Goal: Information Seeking & Learning: Learn about a topic

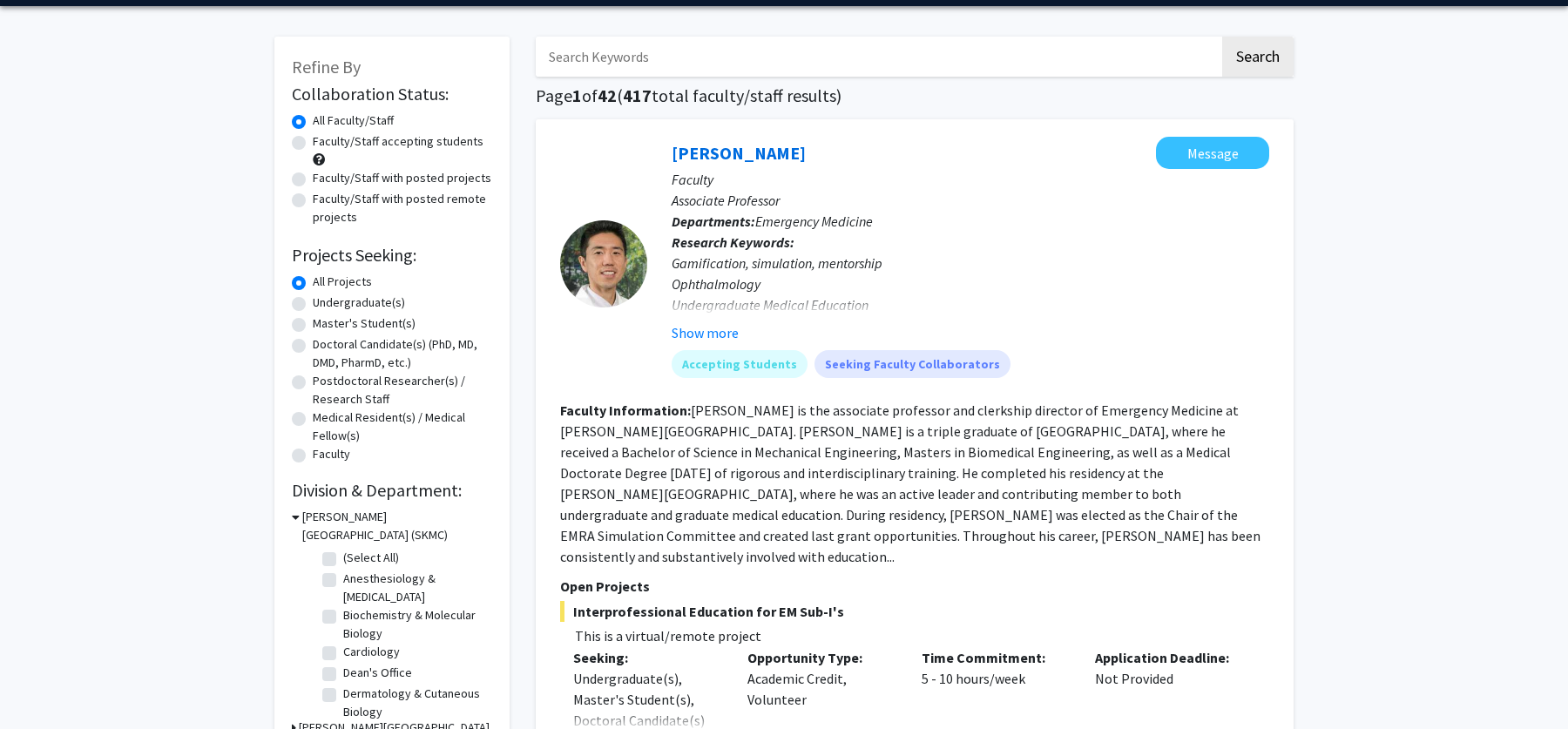
scroll to position [61, 0]
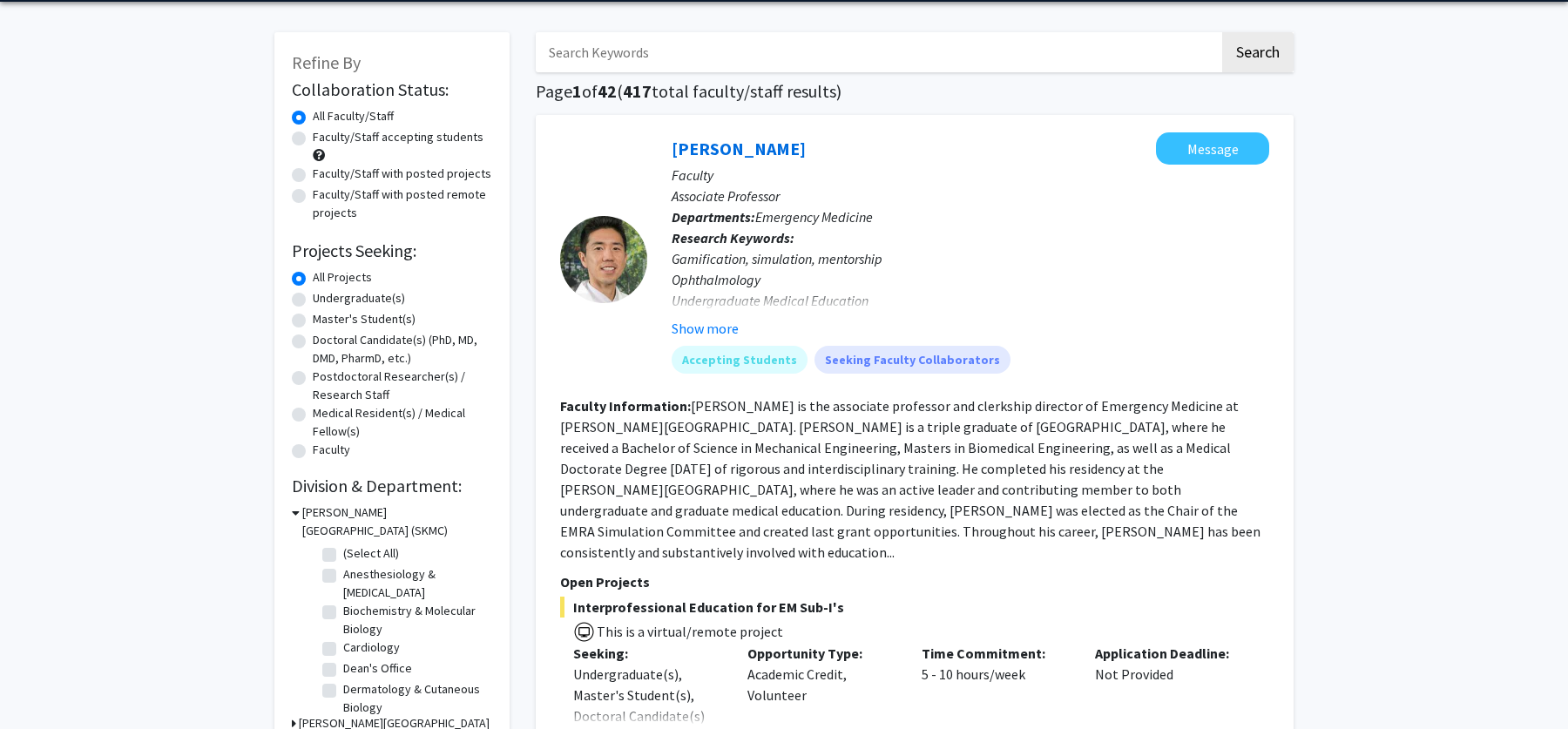
click at [313, 411] on label "Medical Resident(s) / Medical Fellow(s)" at bounding box center [402, 422] width 180 height 36
click at [313, 411] on input "Medical Resident(s) / Medical Fellow(s)" at bounding box center [319, 410] width 11 height 11
radio input "true"
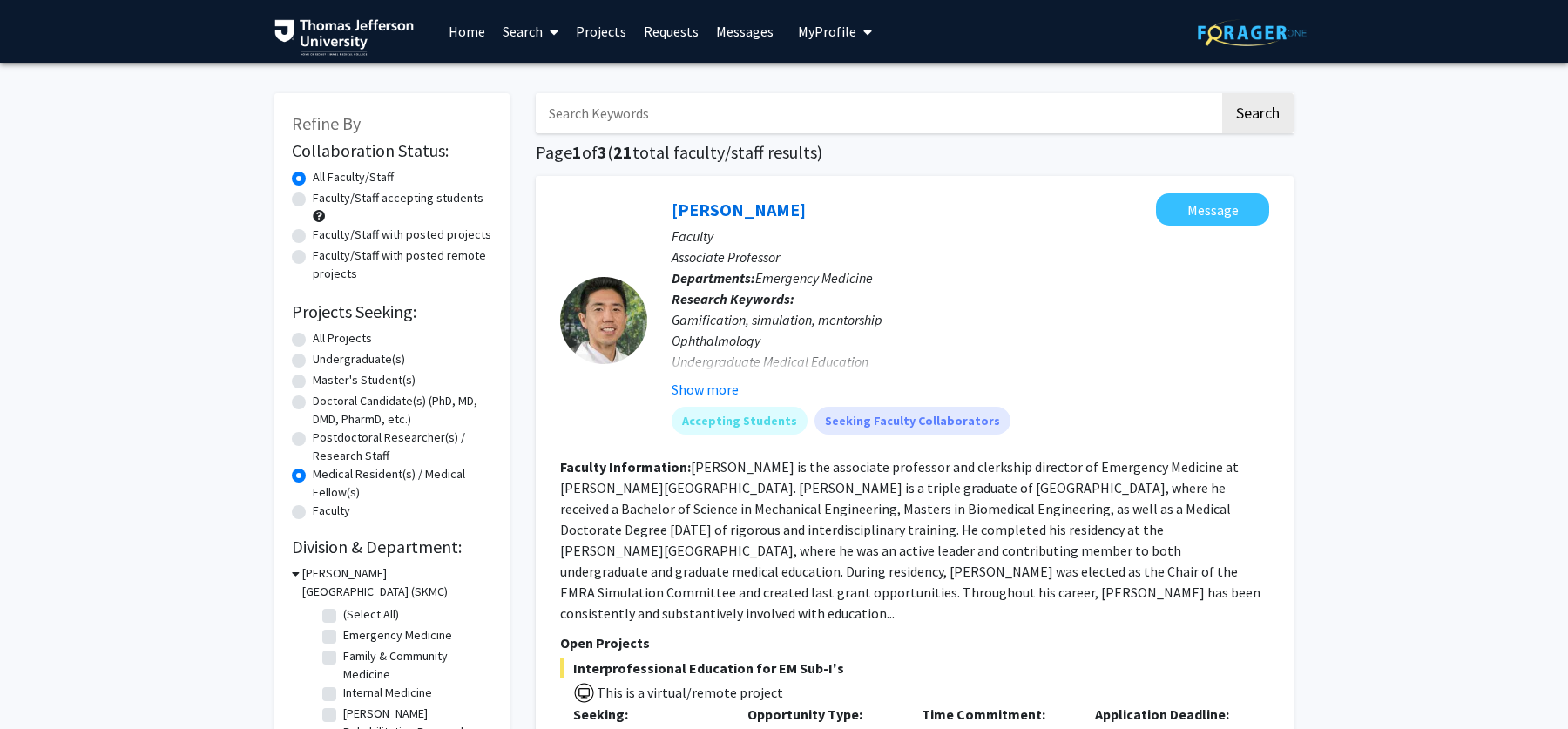
click at [313, 338] on label "All Projects" at bounding box center [342, 338] width 59 height 18
click at [313, 338] on input "All Projects" at bounding box center [319, 335] width 11 height 11
radio input "true"
click at [313, 338] on label "All Projects" at bounding box center [342, 338] width 59 height 18
click at [313, 338] on input "All Projects" at bounding box center [319, 335] width 11 height 11
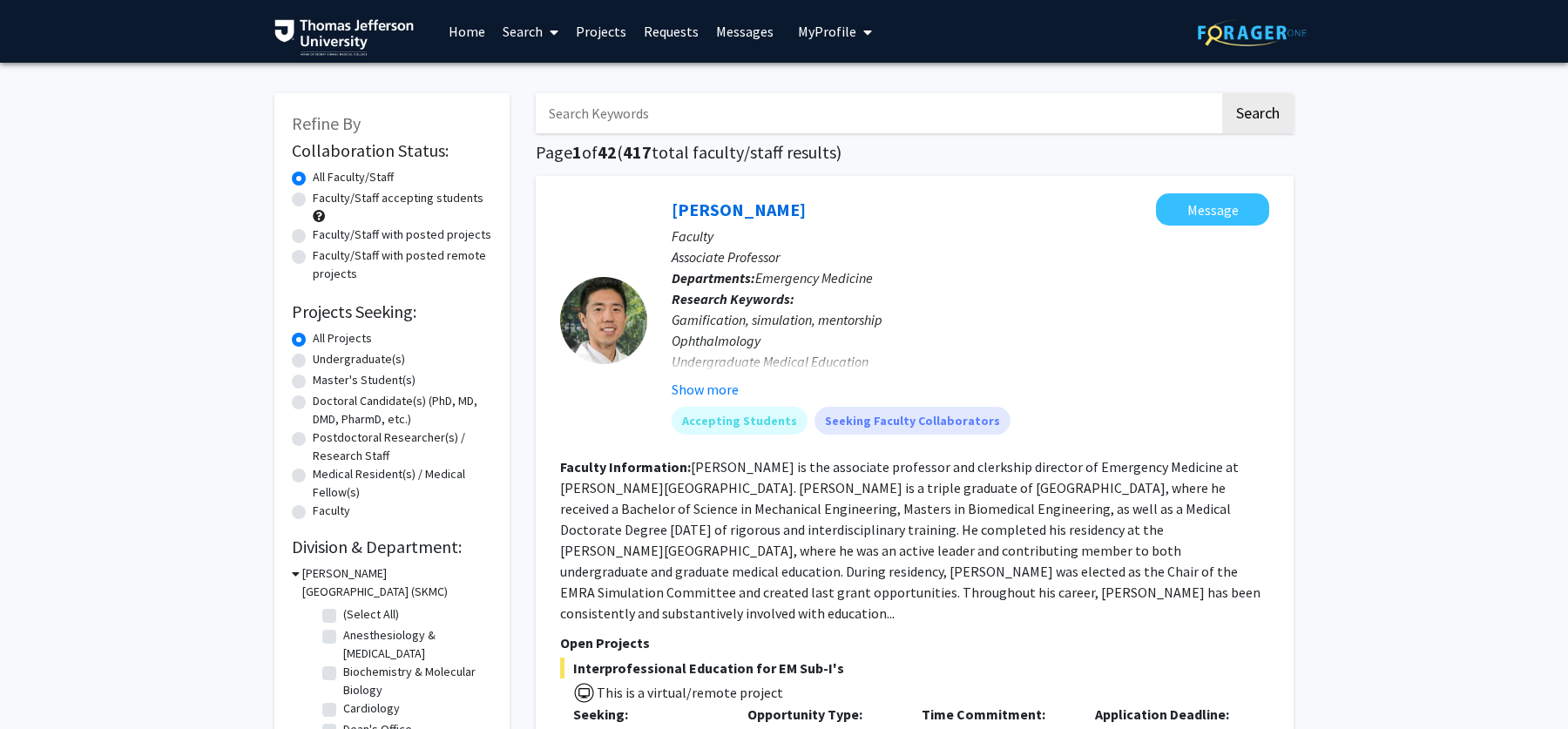
click at [313, 201] on label "Faculty/Staff accepting students" at bounding box center [398, 198] width 171 height 18
click at [313, 201] on input "Faculty/Staff accepting students" at bounding box center [319, 194] width 11 height 11
radio input "true"
click at [313, 239] on label "Faculty/Staff with posted projects" at bounding box center [402, 234] width 179 height 18
click at [313, 237] on input "Faculty/Staff with posted projects" at bounding box center [319, 231] width 11 height 11
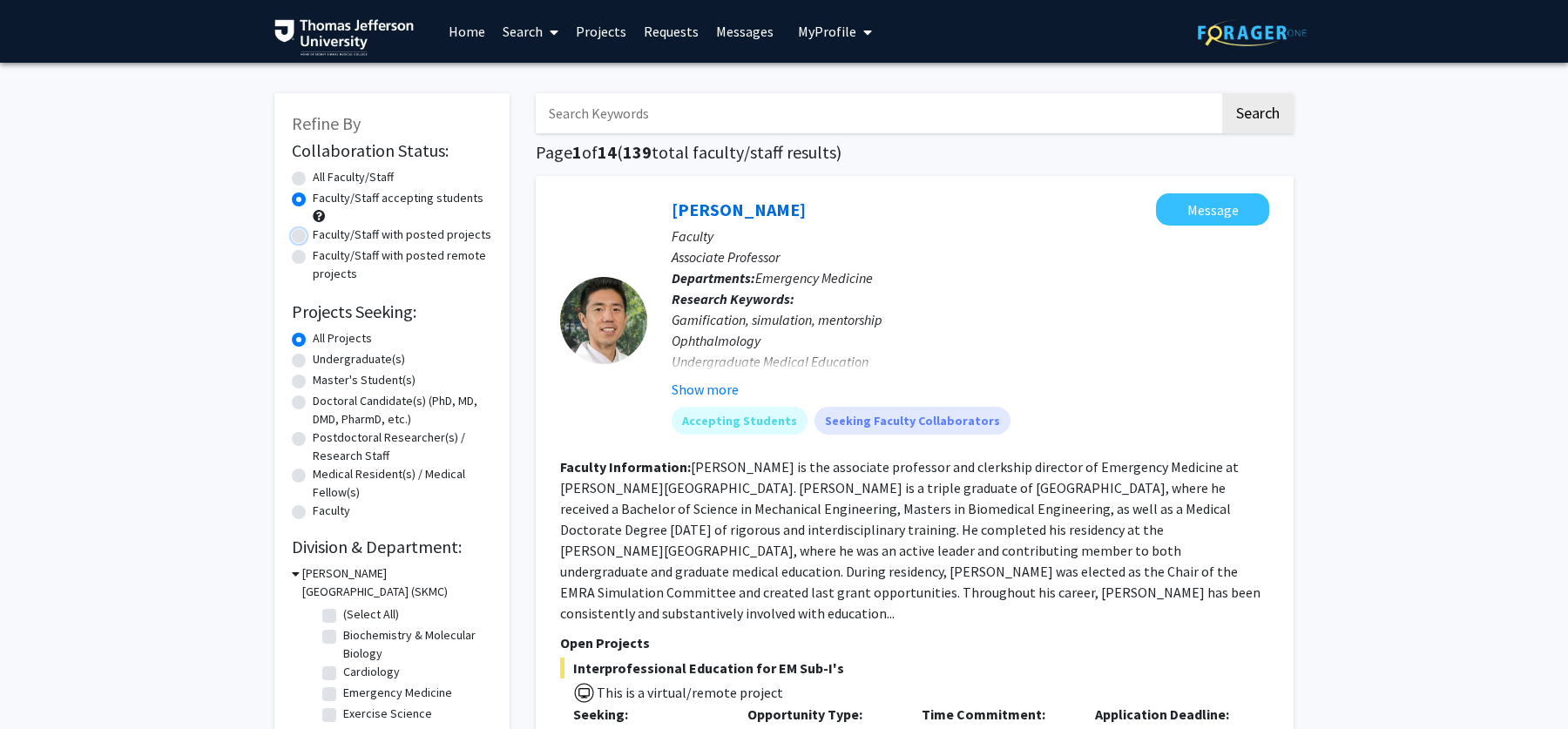
radio input "true"
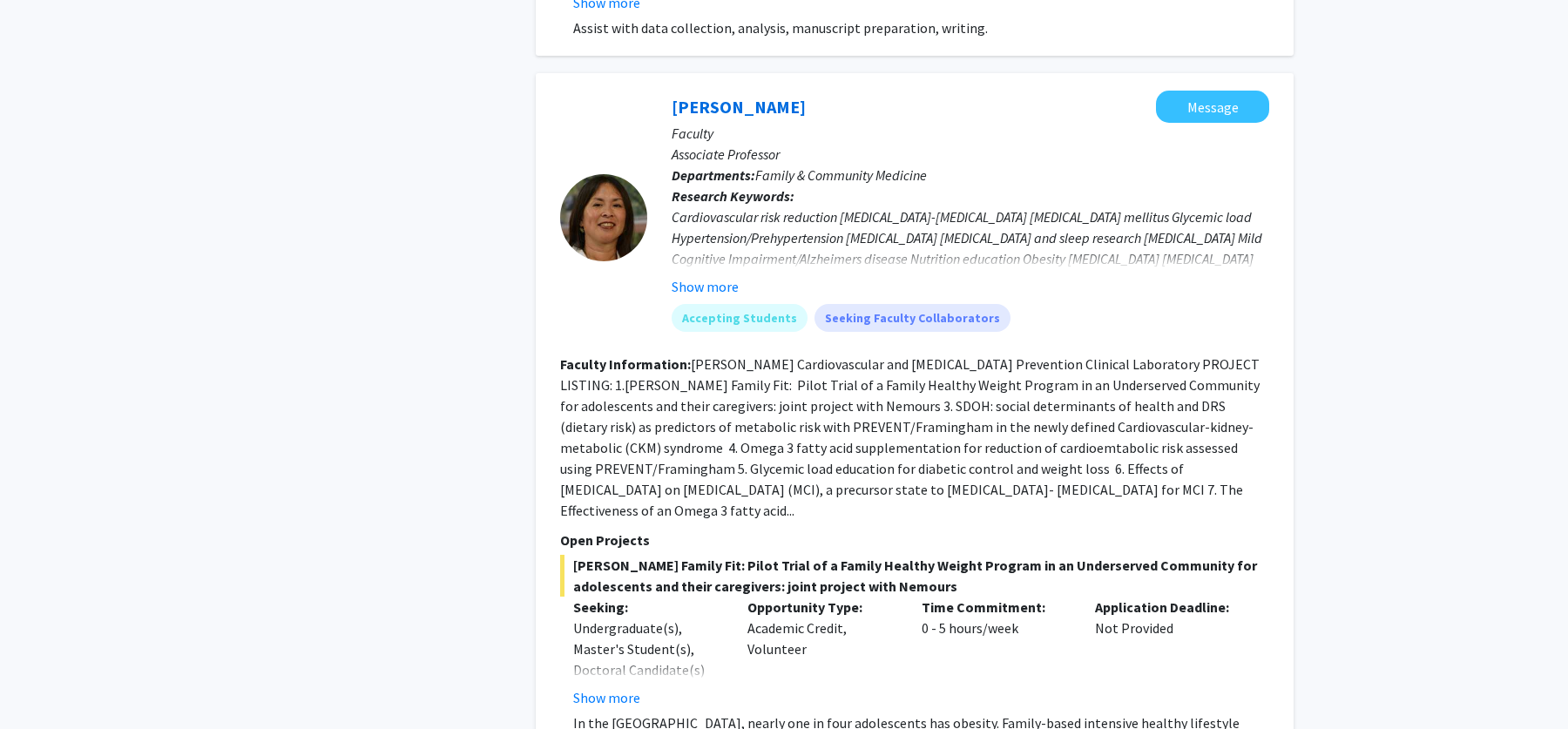
scroll to position [3422, 0]
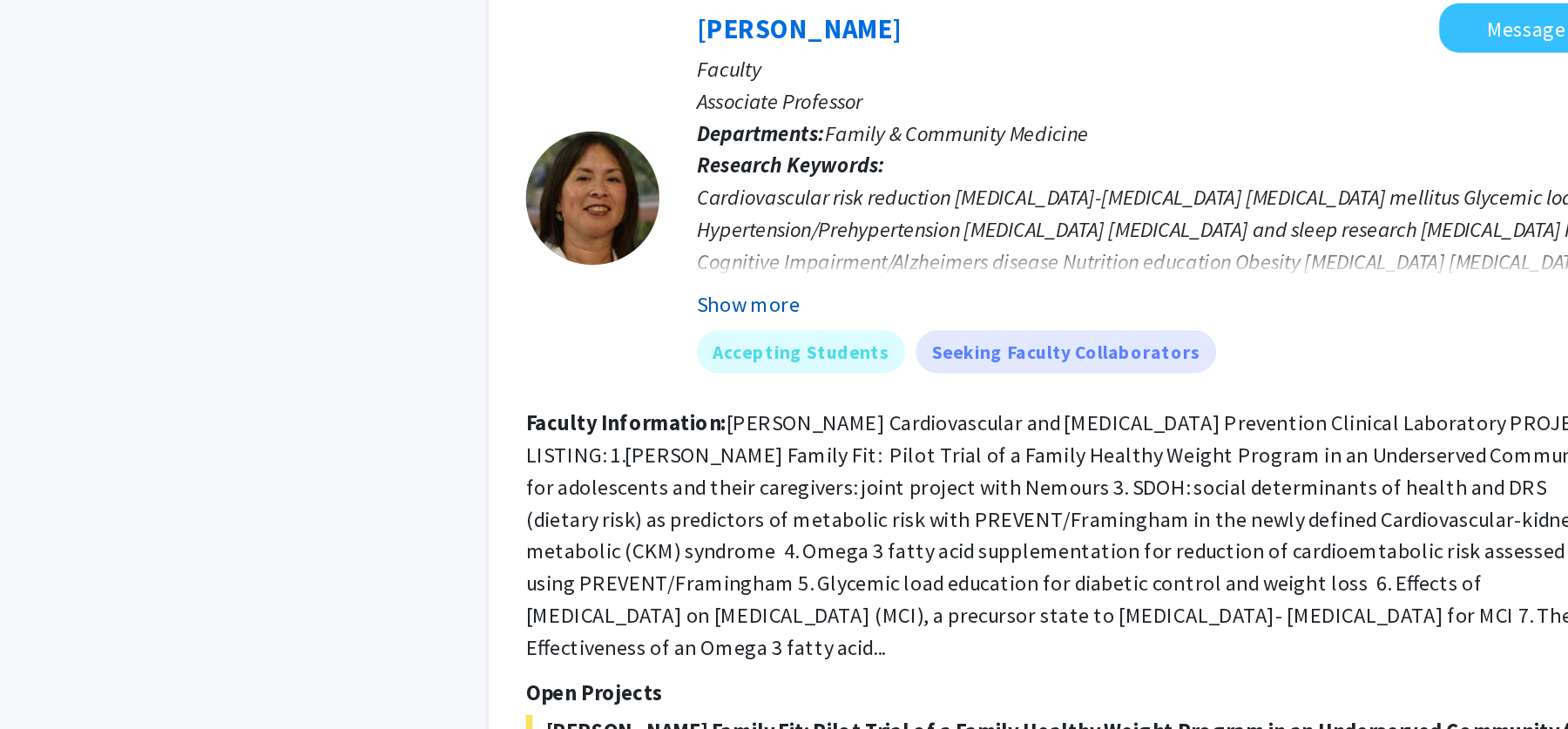
click at [699, 261] on button "Show more" at bounding box center [705, 271] width 67 height 21
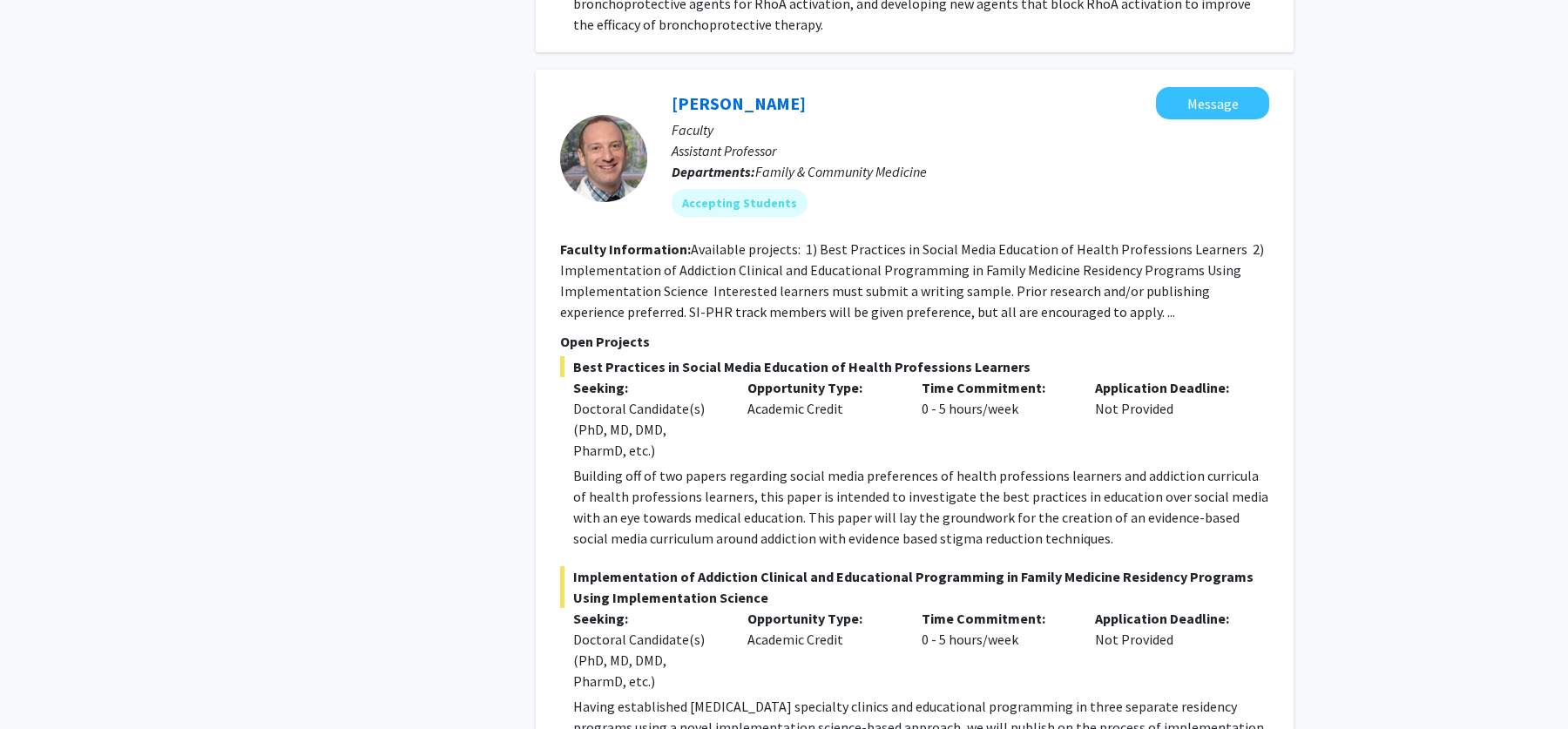
scroll to position [7920, 0]
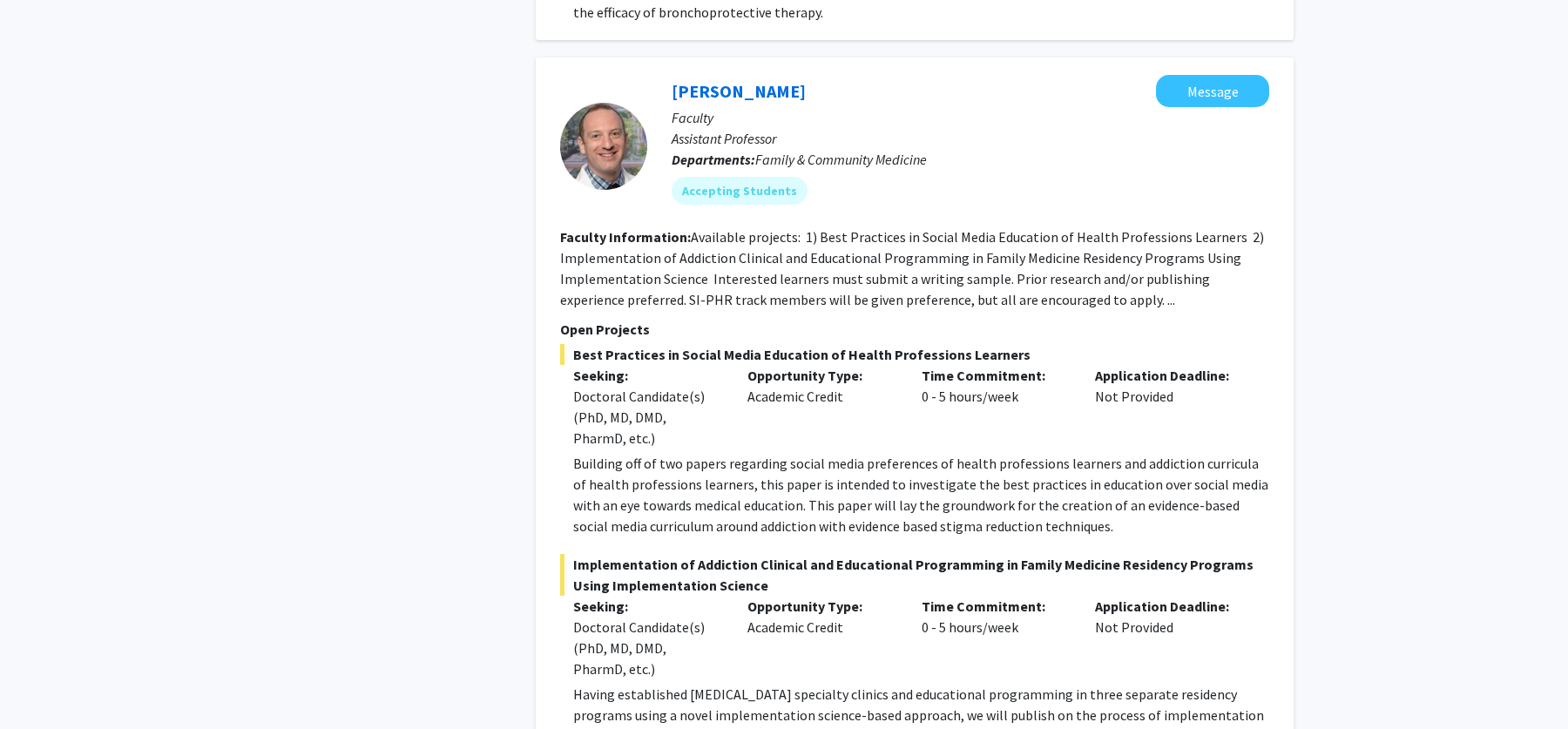
drag, startPoint x: 666, startPoint y: 318, endPoint x: 1015, endPoint y: 324, distance: 349.1
click at [1015, 324] on section "Open Projects Best Practices in Social Media Education of Health Professions Le…" at bounding box center [915, 532] width 709 height 428
click at [1015, 344] on span "Best Practices in Social Media Education of Health Professions Learners" at bounding box center [915, 354] width 709 height 21
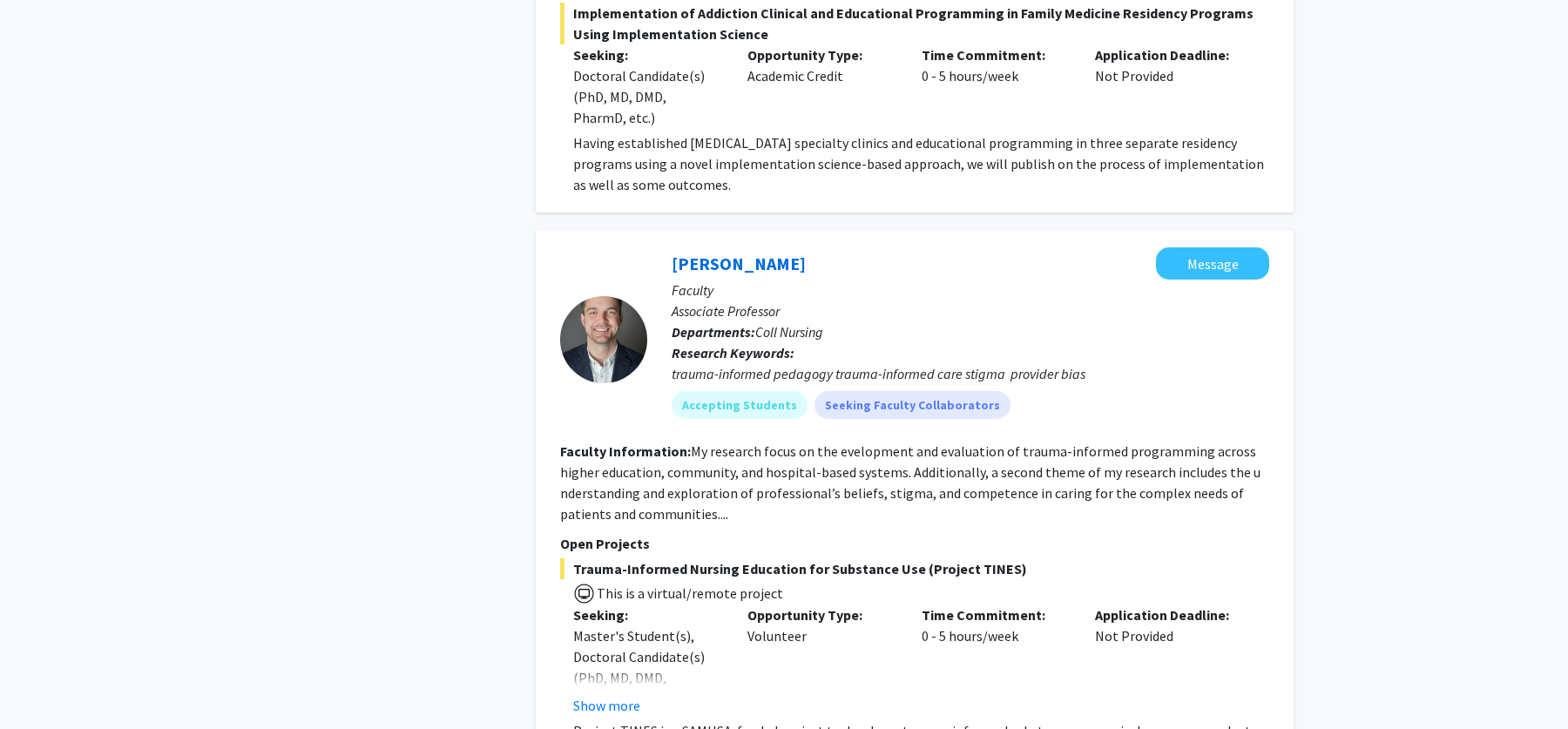
scroll to position [8493, 0]
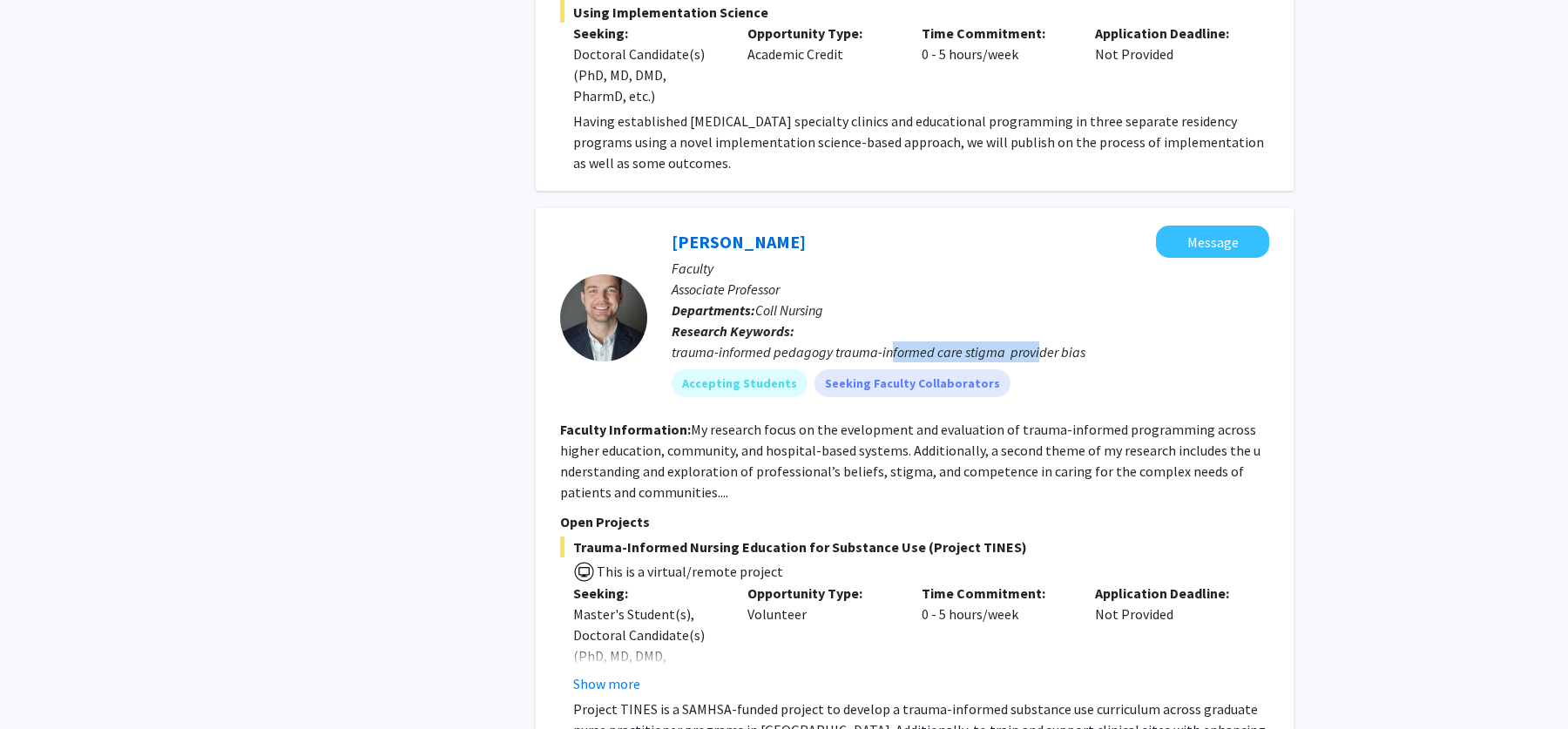
drag, startPoint x: 1039, startPoint y: 327, endPoint x: 889, endPoint y: 326, distance: 150.0
click at [889, 341] on div "trauma-informed pedagogy trauma-informed care stigma provider bias" at bounding box center [970, 351] width 598 height 21
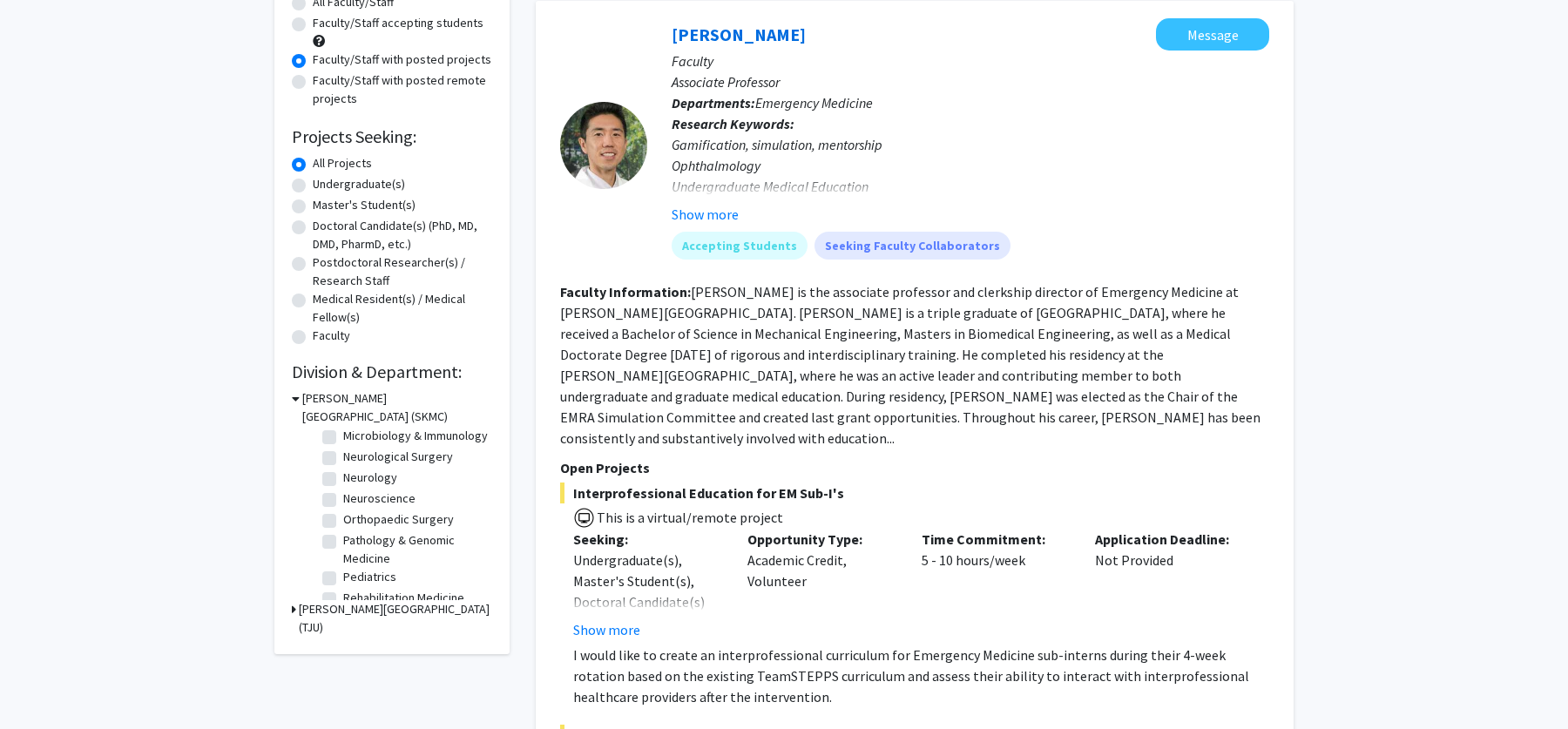
scroll to position [249, 0]
